Goal: Use online tool/utility: Utilize a website feature to perform a specific function

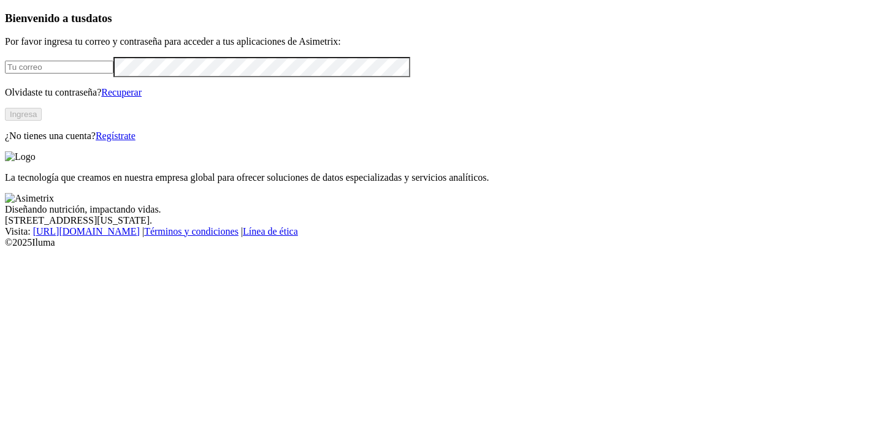
type input "[EMAIL_ADDRESS][PERSON_NAME][DOMAIN_NAME]"
click at [42, 121] on button "Ingresa" at bounding box center [23, 114] width 37 height 13
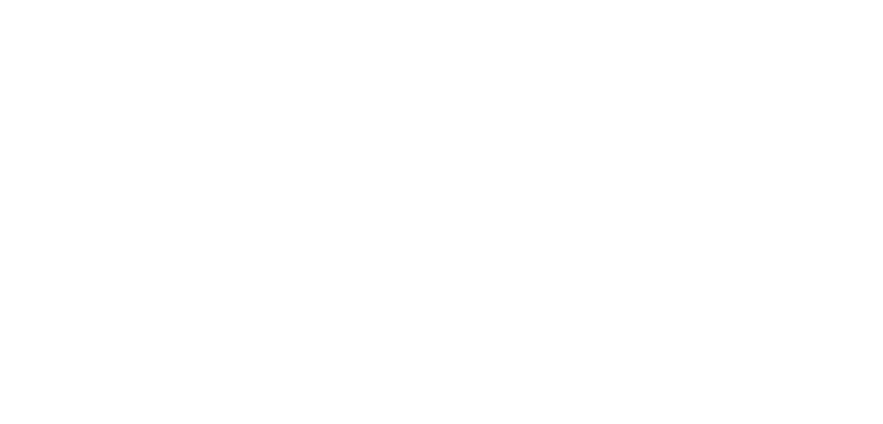
drag, startPoint x: 809, startPoint y: 14, endPoint x: 749, endPoint y: 61, distance: 76.4
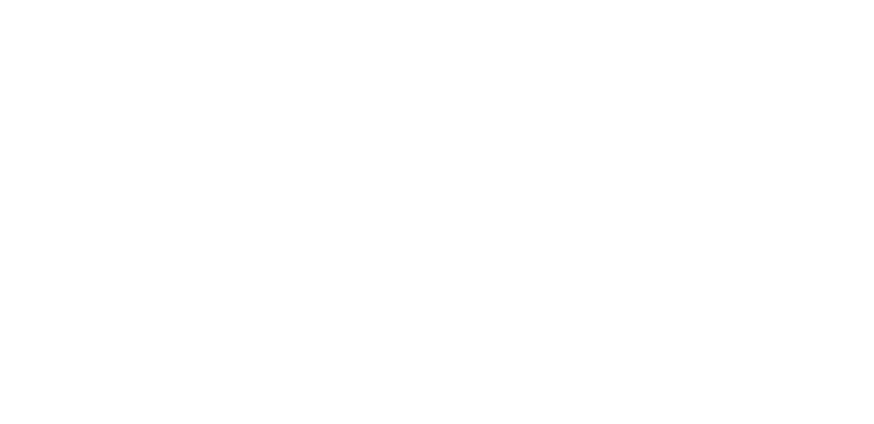
type input "machijure 4"
